Goal: Transaction & Acquisition: Purchase product/service

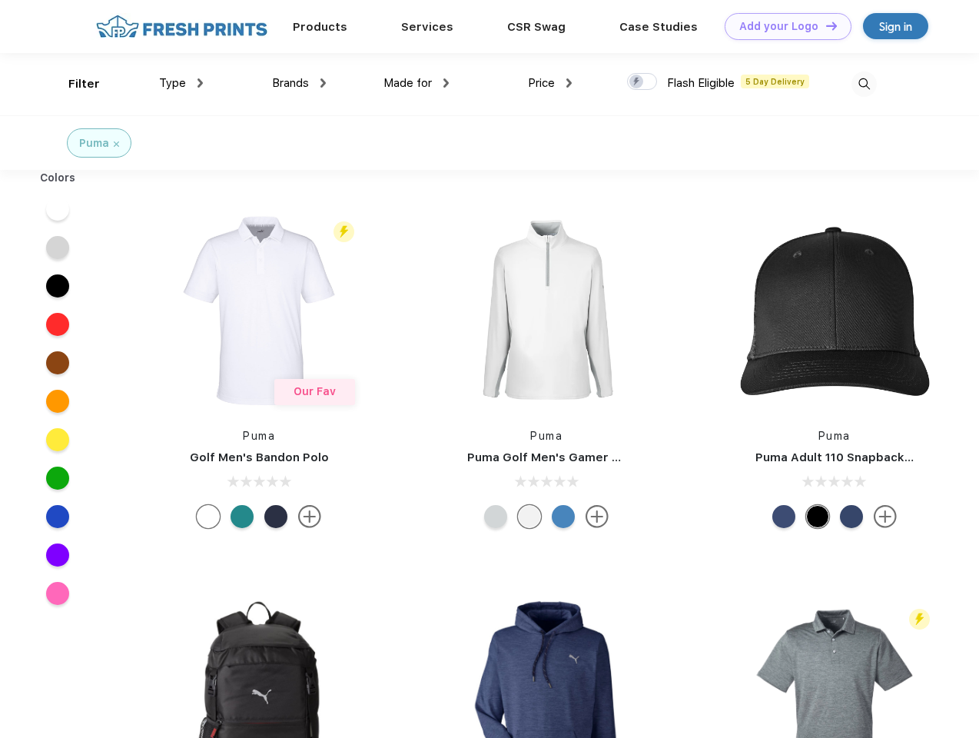
click at [782, 26] on link "Add your Logo Design Tool" at bounding box center [788, 26] width 127 height 27
click at [0, 0] on div "Design Tool" at bounding box center [0, 0] width 0 height 0
click at [825, 25] on link "Add your Logo Design Tool" at bounding box center [788, 26] width 127 height 27
click at [74, 84] on div "Filter" at bounding box center [84, 84] width 32 height 18
click at [181, 83] on span "Type" at bounding box center [172, 83] width 27 height 14
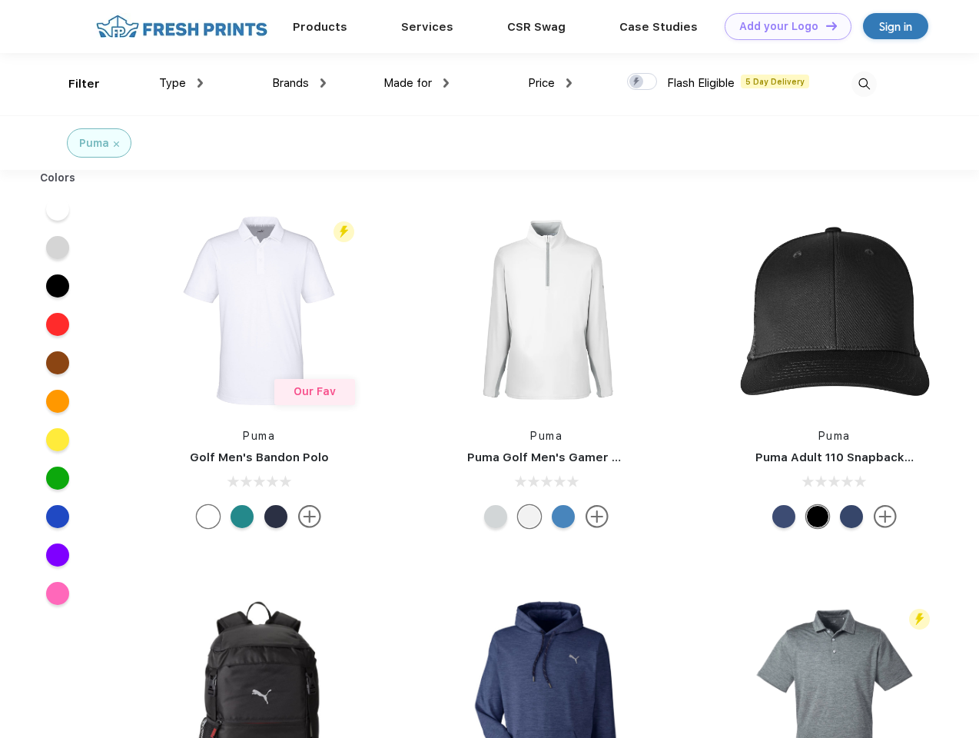
click at [299, 83] on span "Brands" at bounding box center [290, 83] width 37 height 14
click at [417, 83] on span "Made for" at bounding box center [407, 83] width 48 height 14
click at [550, 83] on span "Price" at bounding box center [541, 83] width 27 height 14
click at [642, 82] on div at bounding box center [642, 81] width 30 height 17
click at [637, 82] on input "checkbox" at bounding box center [632, 77] width 10 height 10
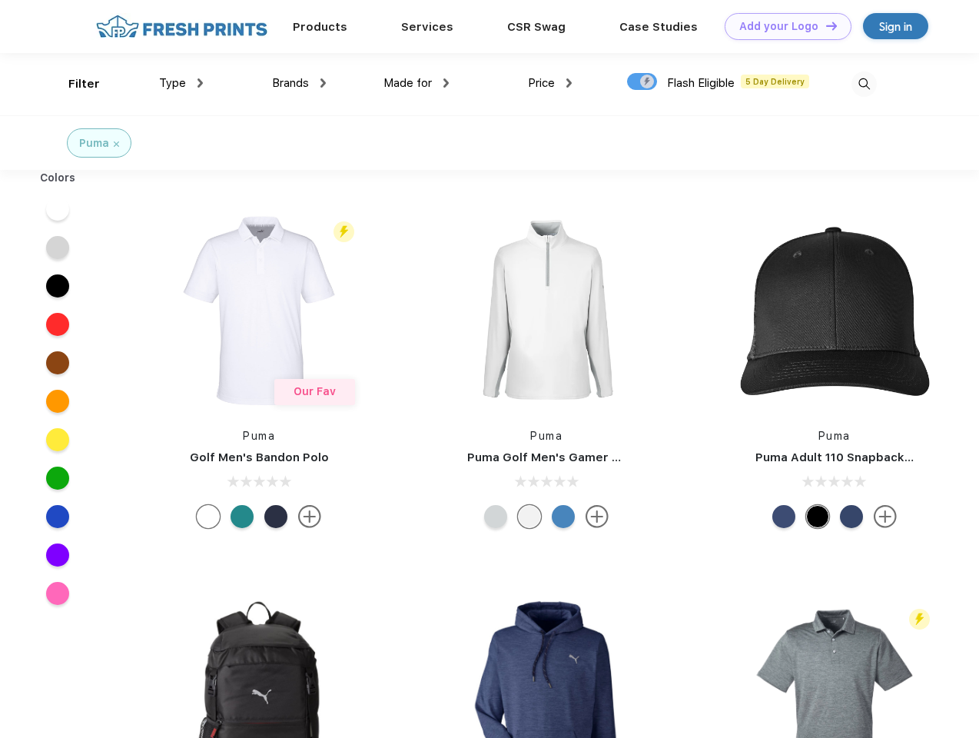
click at [864, 84] on img at bounding box center [863, 83] width 25 height 25
